Goal: Answer question/provide support

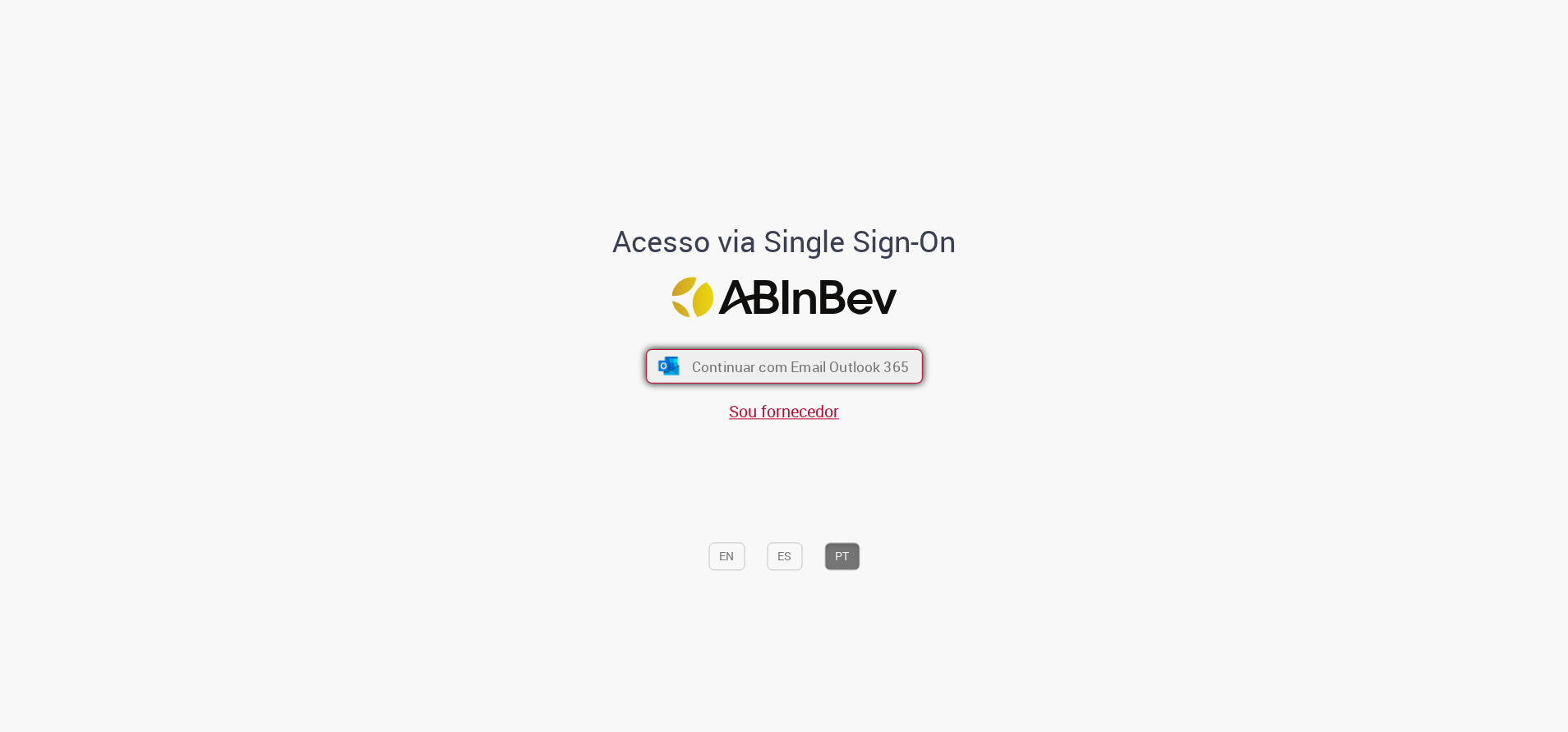
click at [841, 369] on span "Continuar com Email Outlook 365" at bounding box center [800, 366] width 217 height 19
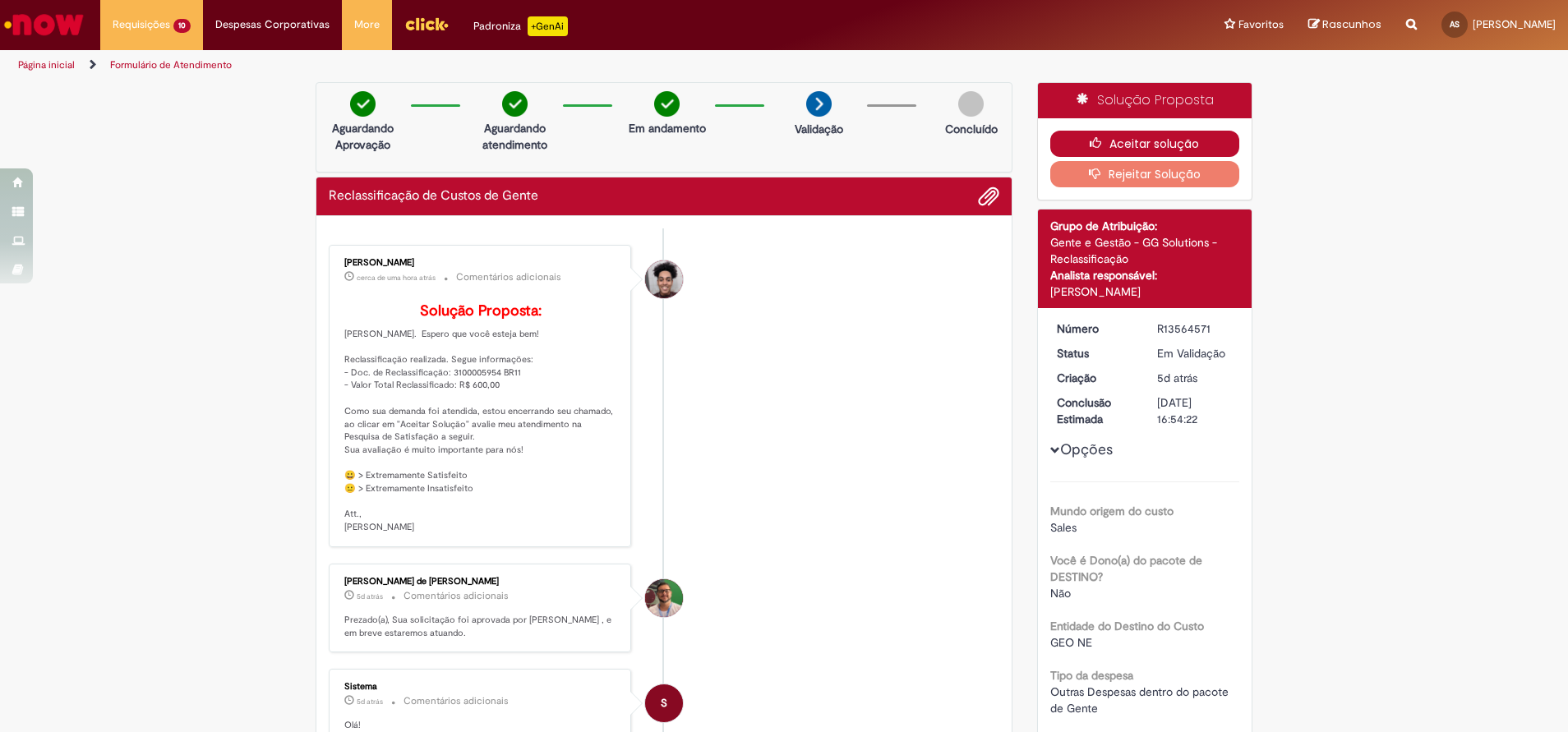
click at [1182, 133] on button "Aceitar solução" at bounding box center [1145, 143] width 190 height 26
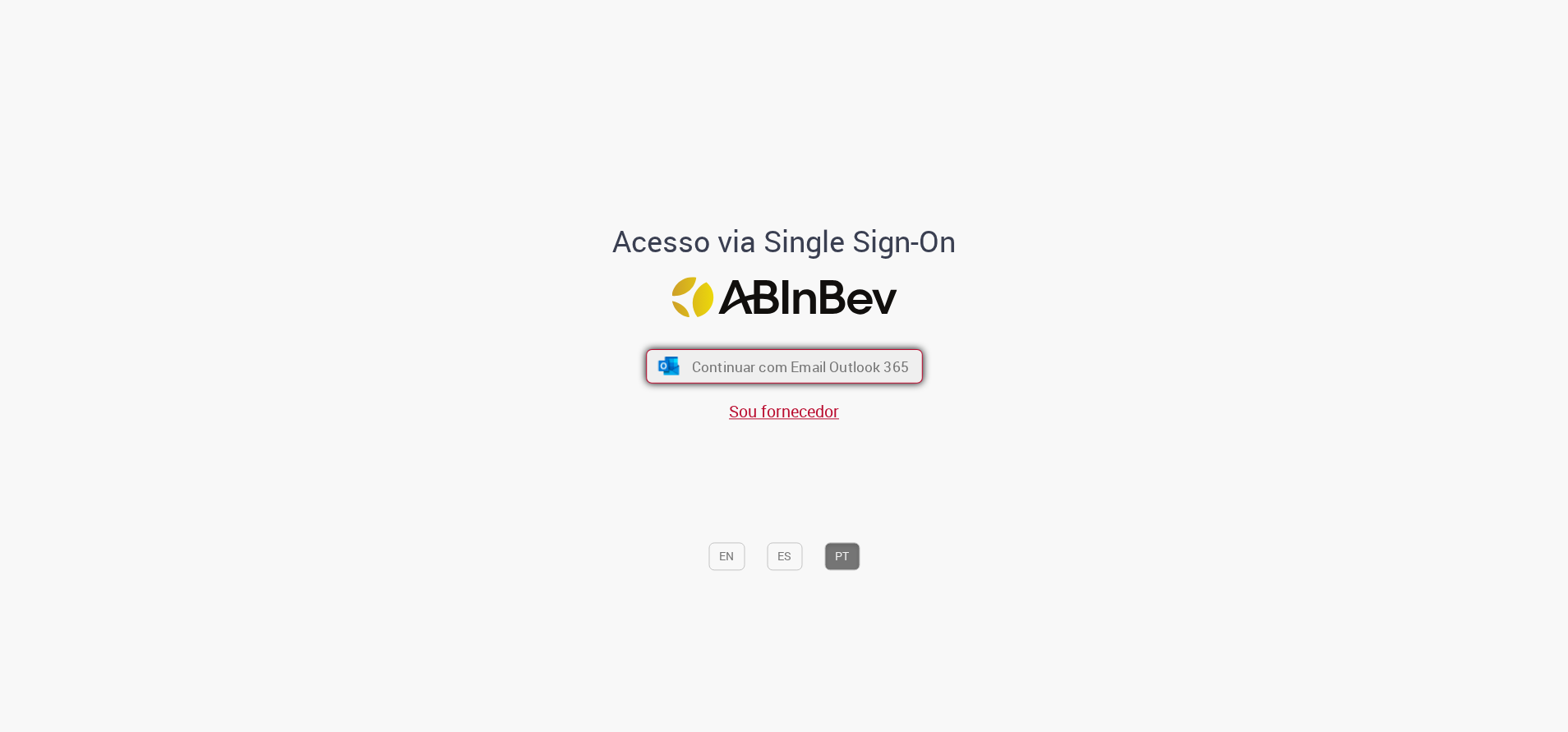
click at [859, 361] on span "Continuar com Email Outlook 365" at bounding box center [800, 366] width 217 height 19
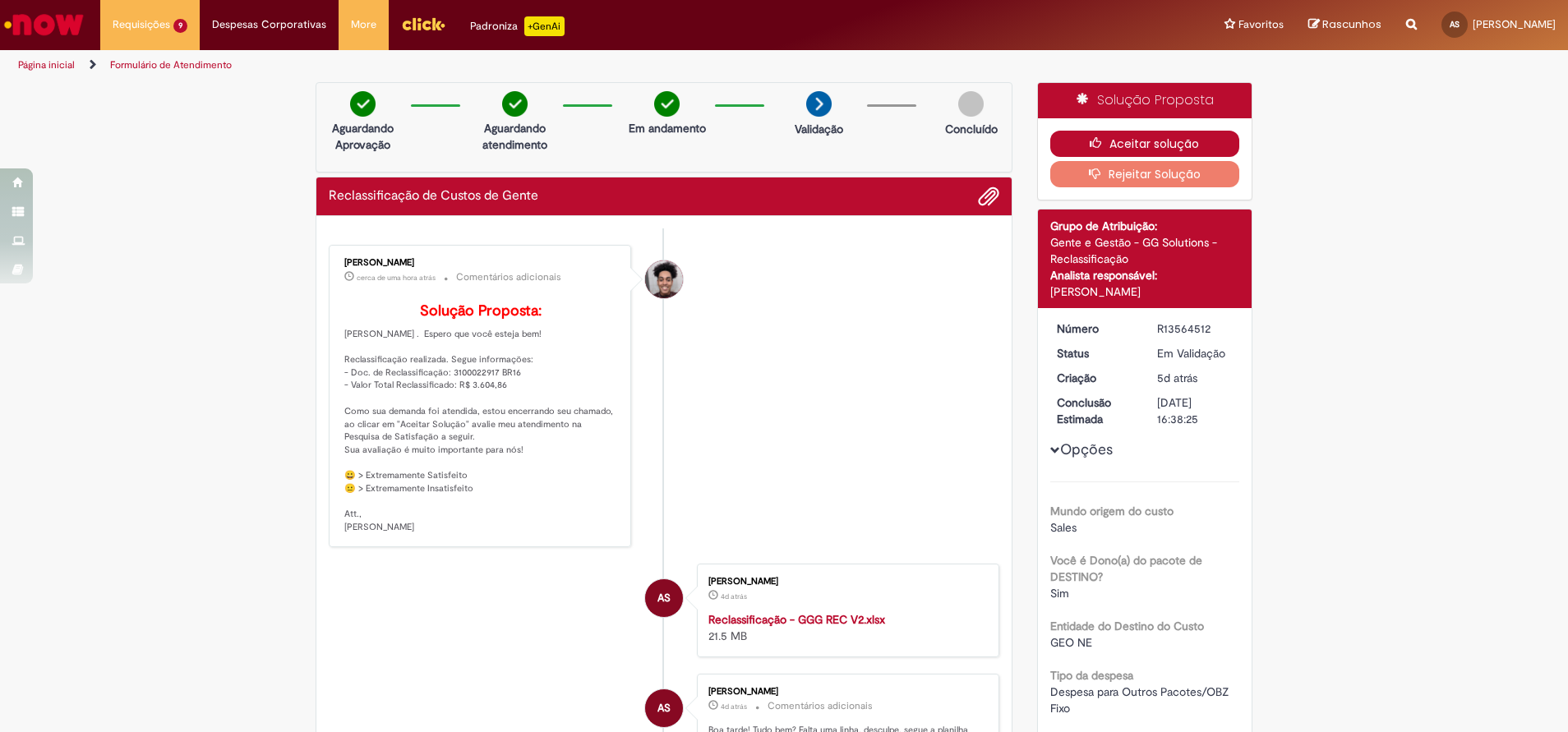
click at [1179, 139] on button "Aceitar solução" at bounding box center [1145, 143] width 190 height 26
